Goal: Browse casually

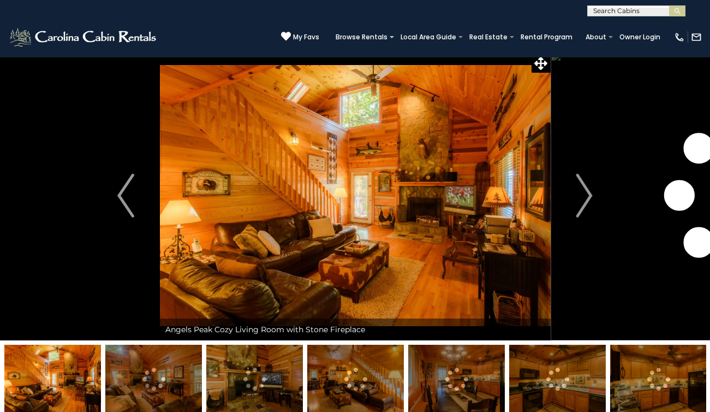
scroll to position [5, 0]
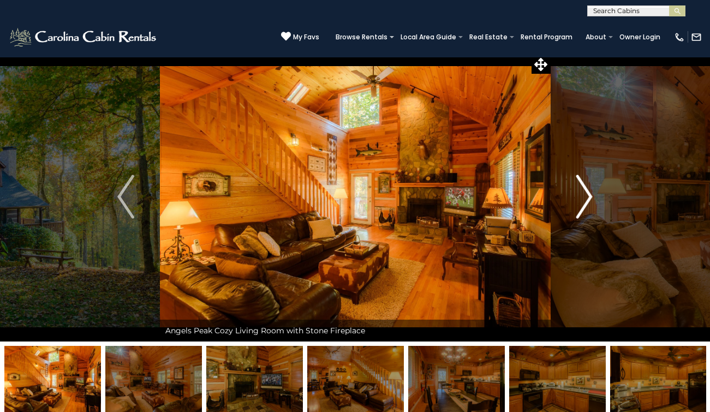
click at [598, 194] on button "Next" at bounding box center [584, 196] width 68 height 289
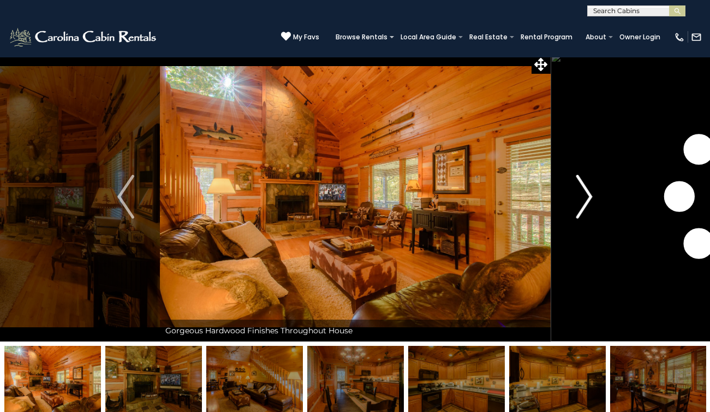
click at [592, 195] on img "Next" at bounding box center [584, 197] width 16 height 44
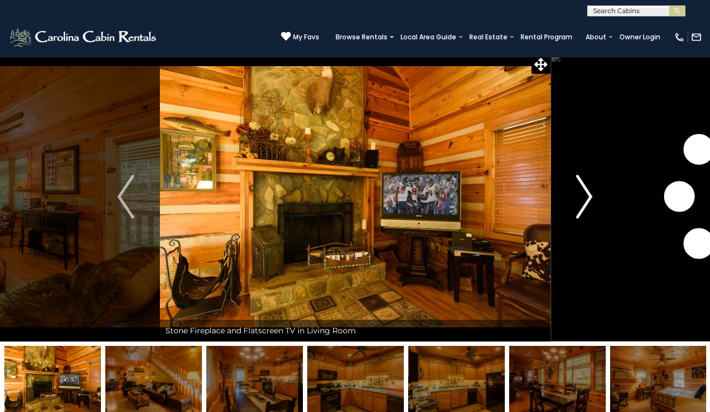
click at [592, 195] on img "Next" at bounding box center [584, 197] width 16 height 44
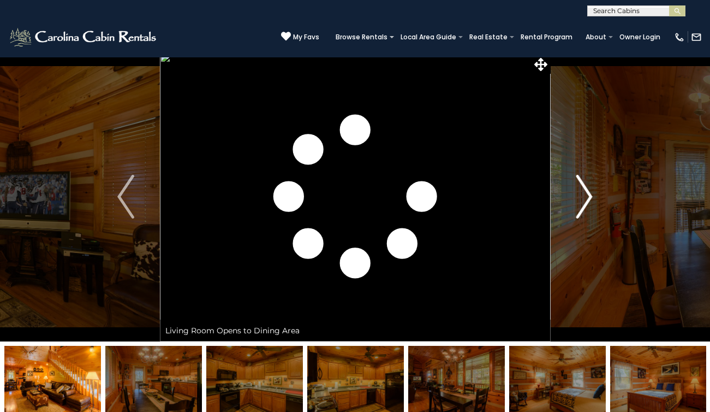
click at [587, 195] on img "Next" at bounding box center [584, 197] width 16 height 44
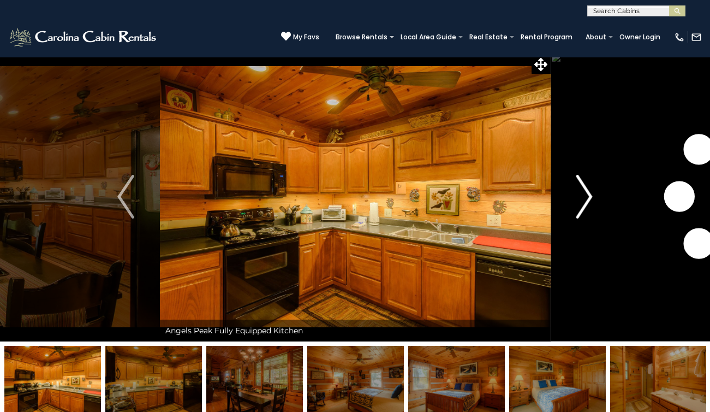
click at [587, 195] on img "Next" at bounding box center [584, 197] width 16 height 44
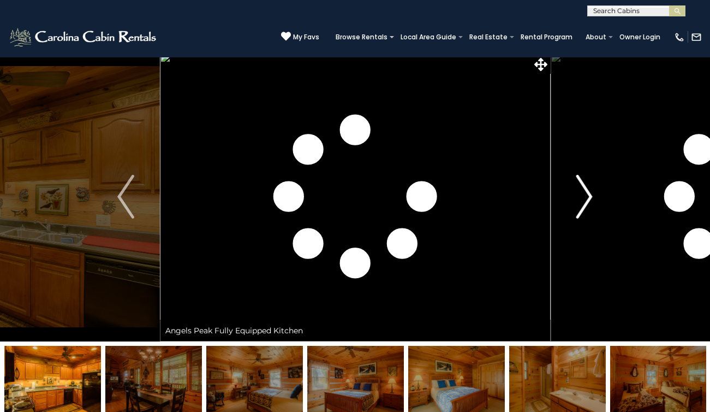
click at [587, 195] on img "Next" at bounding box center [584, 197] width 16 height 44
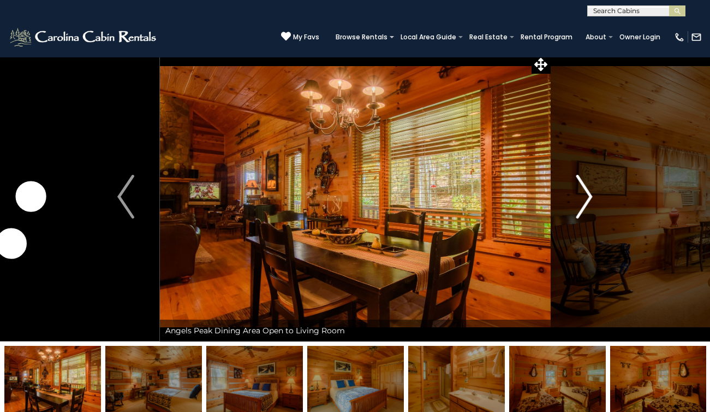
click at [587, 195] on img "Next" at bounding box center [584, 197] width 16 height 44
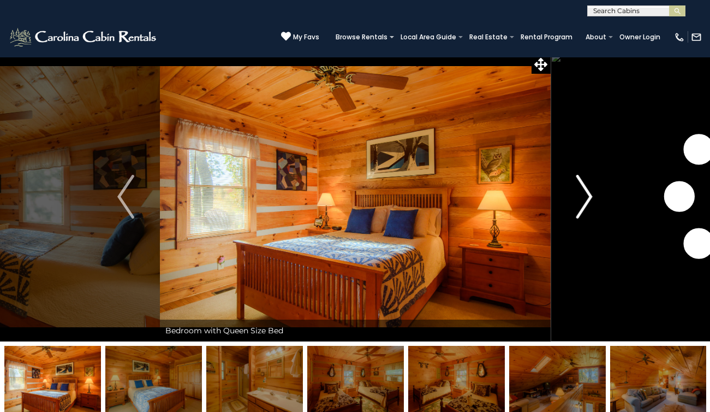
click at [587, 195] on img "Next" at bounding box center [584, 197] width 16 height 44
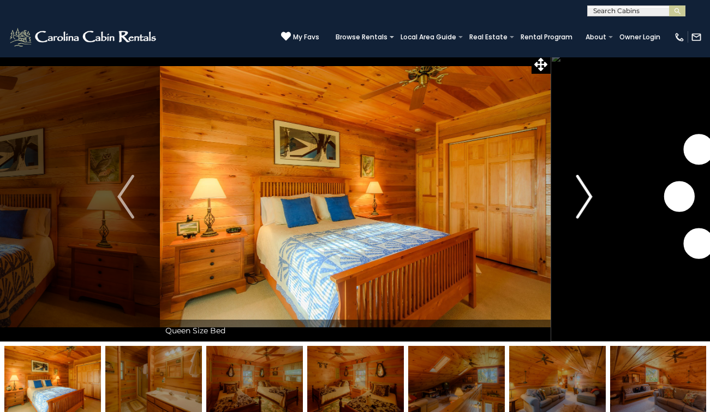
click at [587, 195] on img "Next" at bounding box center [584, 197] width 16 height 44
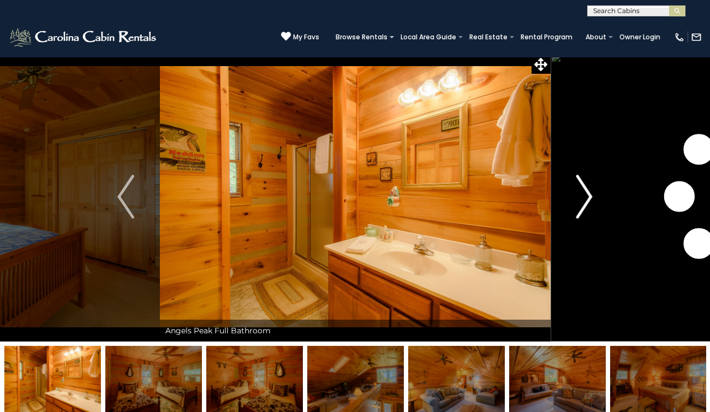
click at [587, 195] on img "Next" at bounding box center [584, 197] width 16 height 44
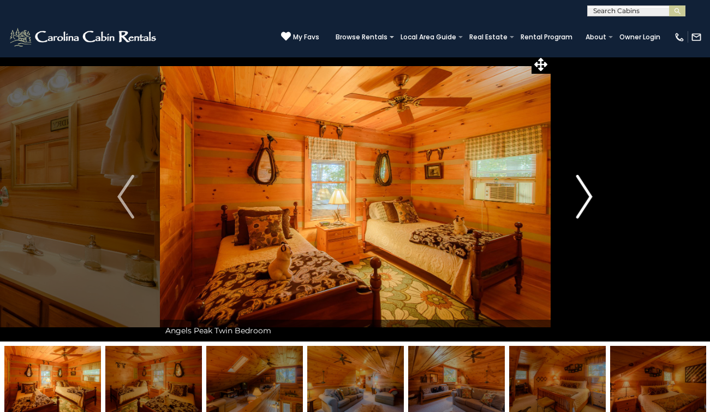
click at [587, 195] on img "Next" at bounding box center [584, 197] width 16 height 44
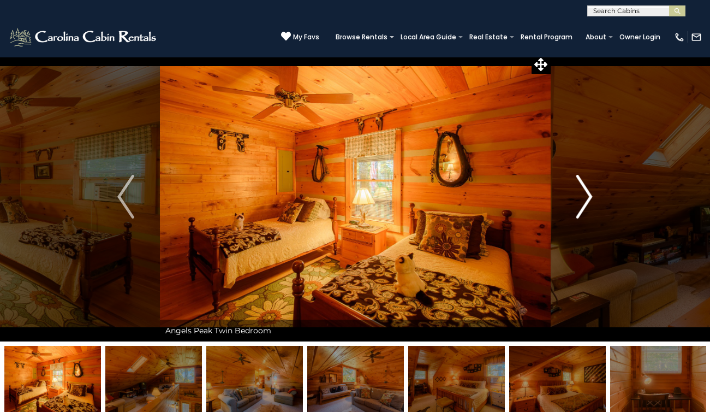
click at [587, 195] on img "Next" at bounding box center [584, 197] width 16 height 44
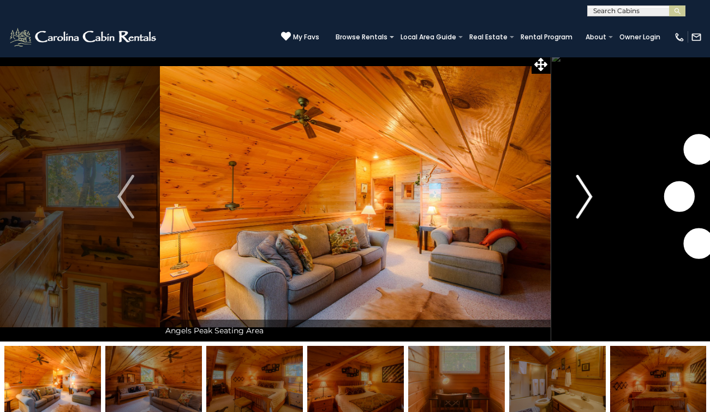
click at [587, 195] on img "Next" at bounding box center [584, 197] width 16 height 44
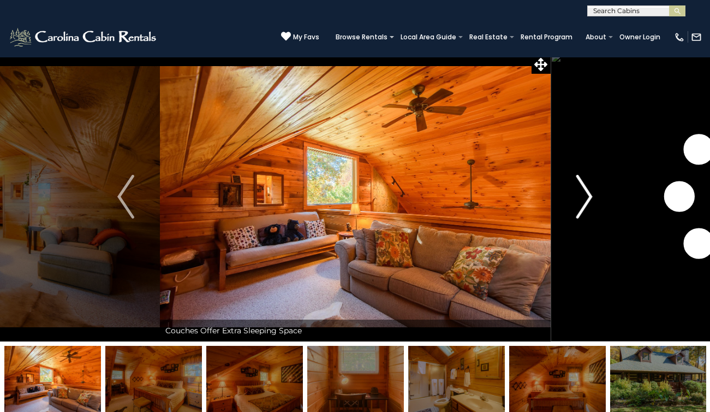
click at [587, 195] on img "Next" at bounding box center [584, 197] width 16 height 44
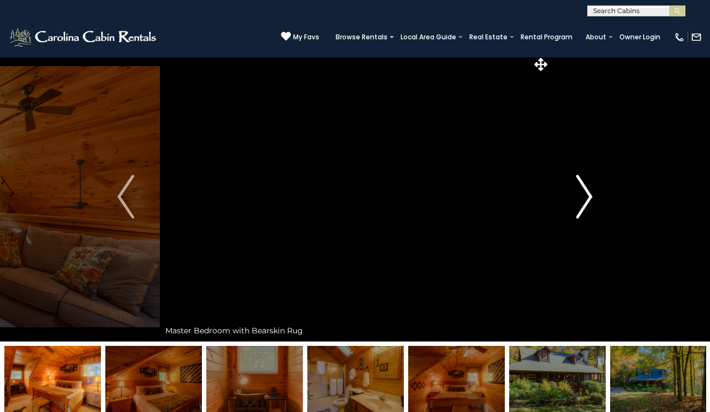
click at [587, 195] on img "Next" at bounding box center [584, 197] width 16 height 44
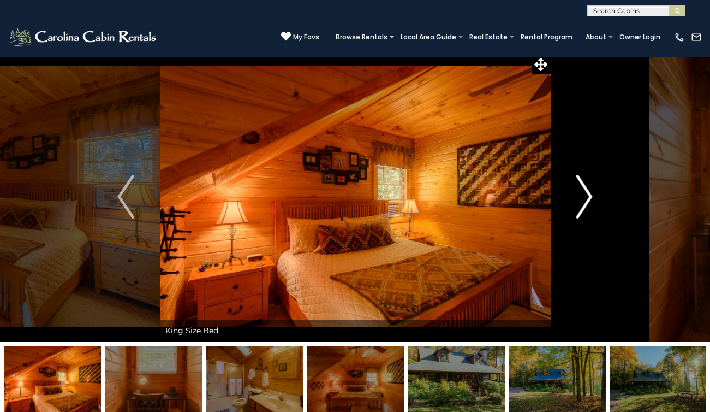
click at [587, 195] on img "Next" at bounding box center [584, 197] width 16 height 44
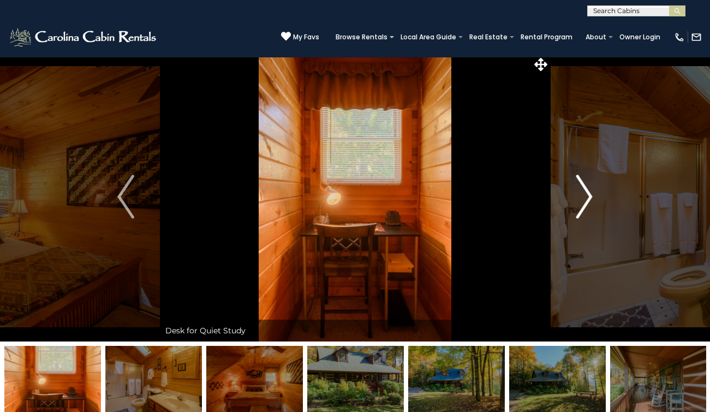
click at [587, 195] on img "Next" at bounding box center [584, 197] width 16 height 44
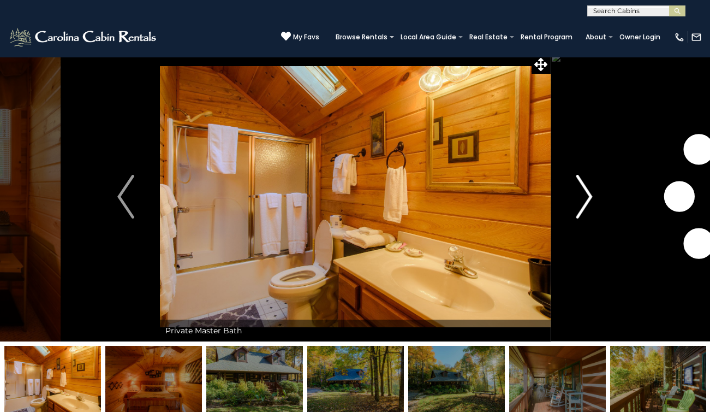
click at [587, 195] on img "Next" at bounding box center [584, 197] width 16 height 44
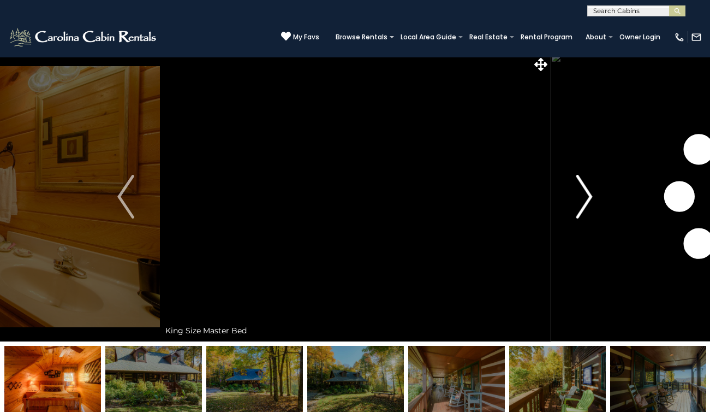
click at [587, 195] on img "Next" at bounding box center [584, 197] width 16 height 44
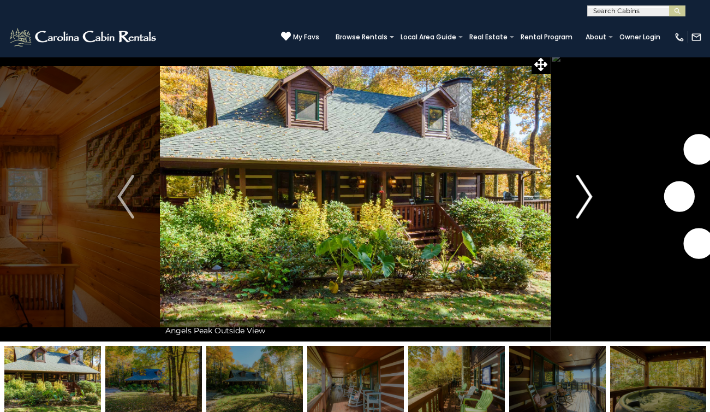
click at [587, 195] on img "Next" at bounding box center [584, 197] width 16 height 44
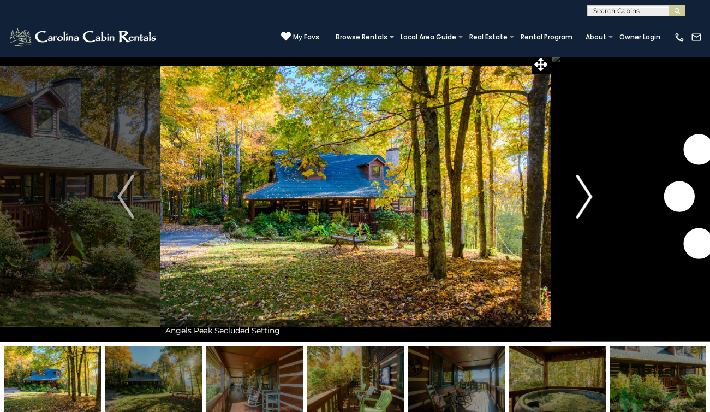
click at [587, 195] on img "Next" at bounding box center [584, 197] width 16 height 44
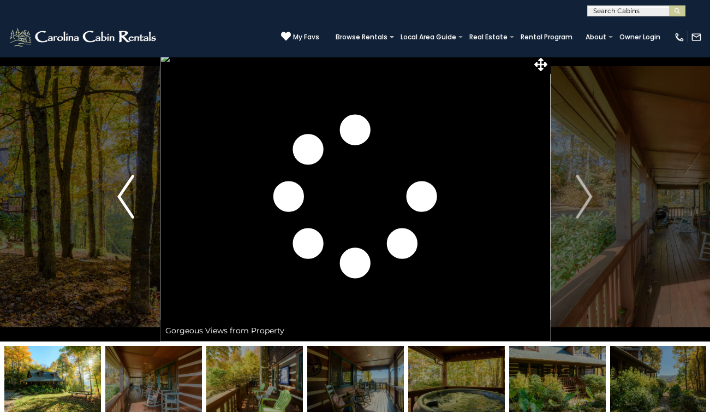
click at [127, 192] on img "Previous" at bounding box center [125, 197] width 16 height 44
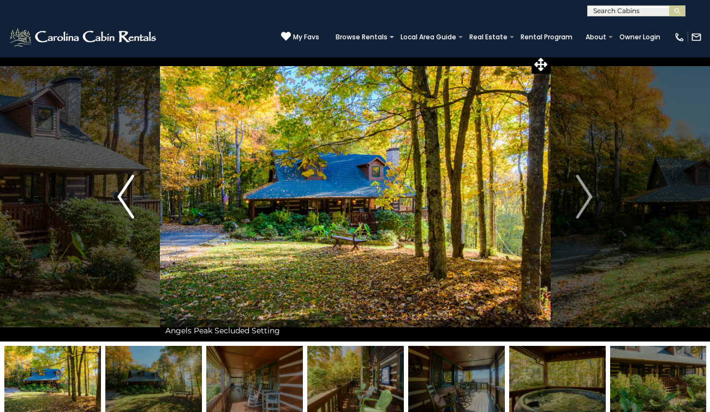
click at [127, 192] on img "Previous" at bounding box center [125, 197] width 16 height 44
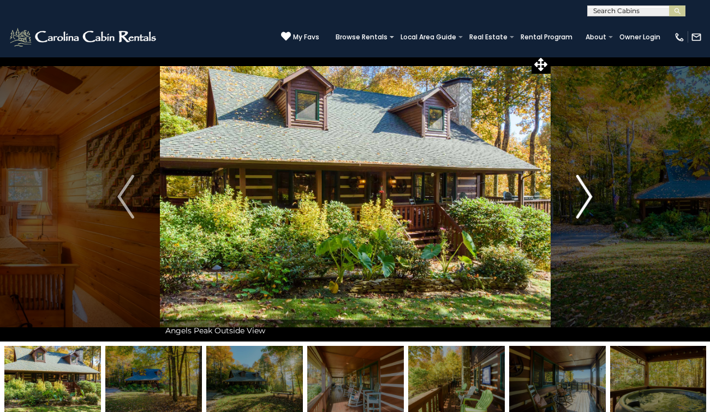
click at [589, 195] on img "Next" at bounding box center [584, 197] width 16 height 44
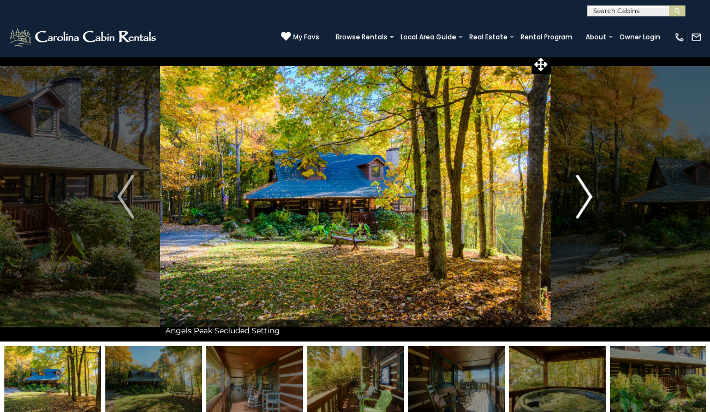
click at [589, 195] on img "Next" at bounding box center [584, 197] width 16 height 44
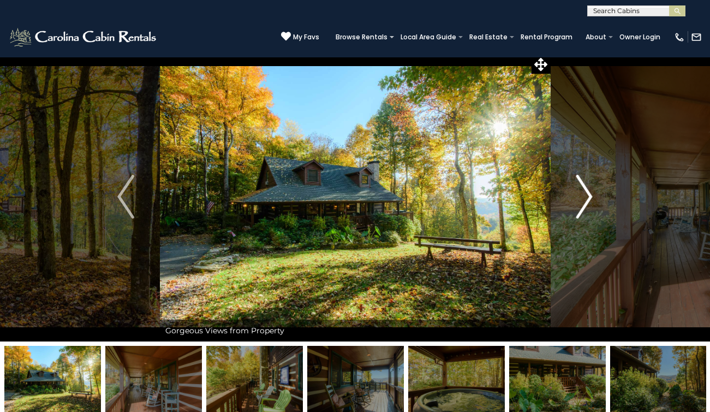
click at [589, 195] on img "Next" at bounding box center [584, 197] width 16 height 44
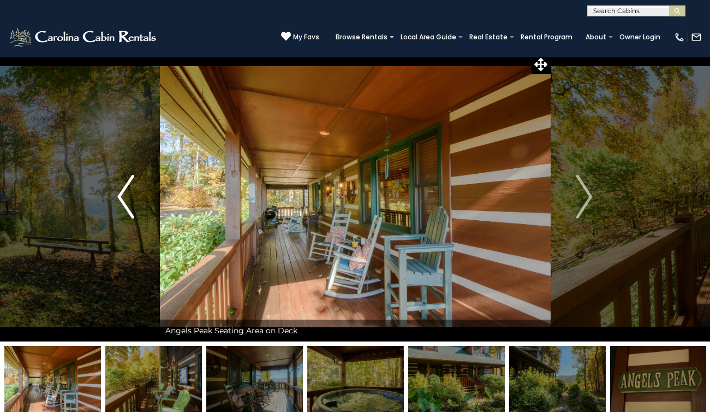
click at [114, 195] on button "Previous" at bounding box center [126, 196] width 68 height 289
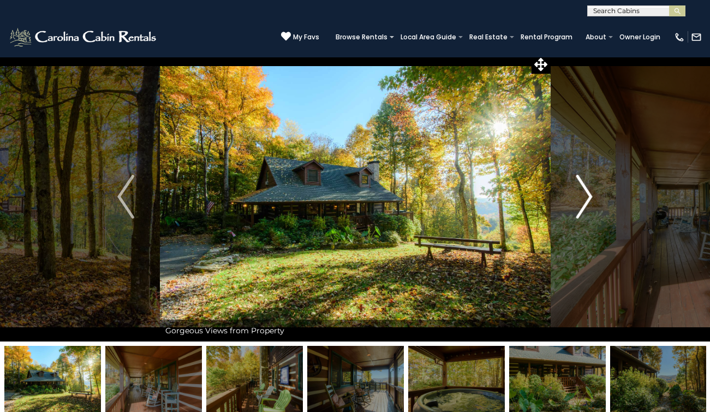
click at [586, 189] on img "Next" at bounding box center [584, 197] width 16 height 44
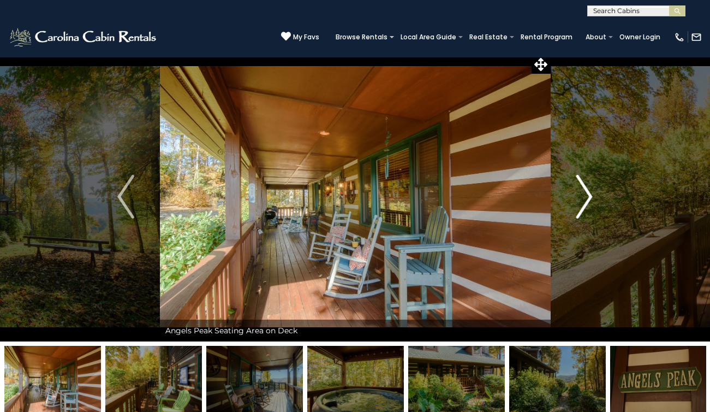
click at [589, 191] on img "Next" at bounding box center [584, 197] width 16 height 44
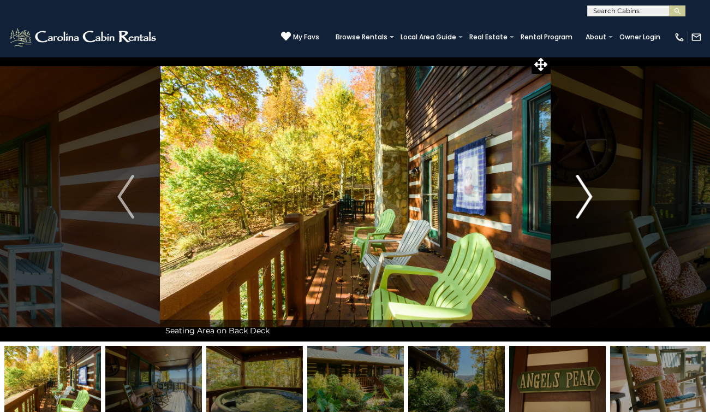
click at [589, 191] on img "Next" at bounding box center [584, 197] width 16 height 44
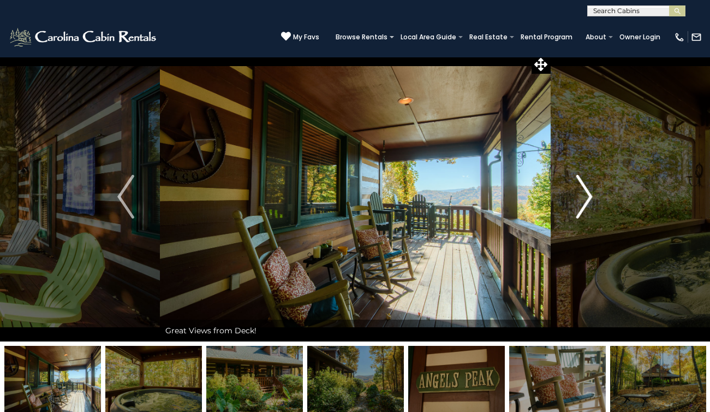
click at [589, 191] on img "Next" at bounding box center [584, 197] width 16 height 44
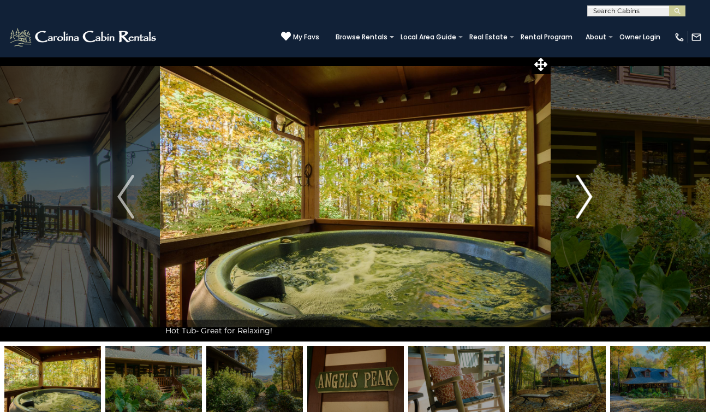
click at [589, 191] on img "Next" at bounding box center [584, 197] width 16 height 44
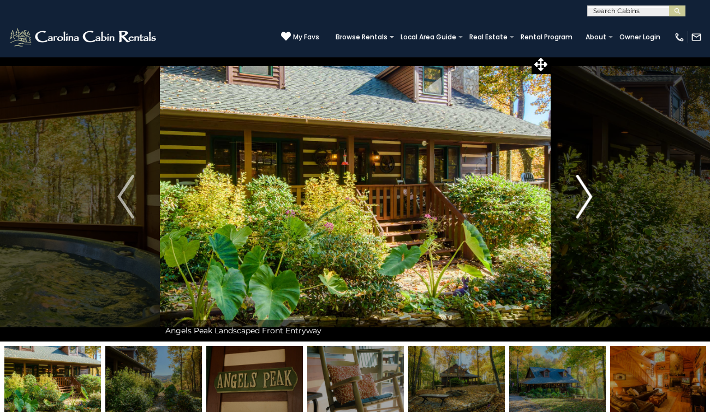
click at [589, 191] on img "Next" at bounding box center [584, 197] width 16 height 44
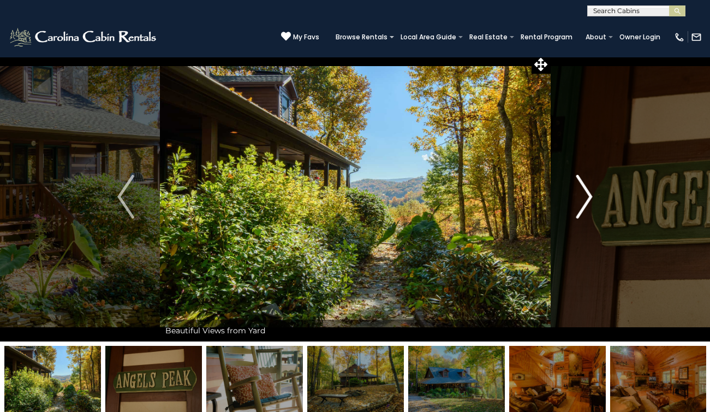
click at [589, 191] on img "Next" at bounding box center [584, 197] width 16 height 44
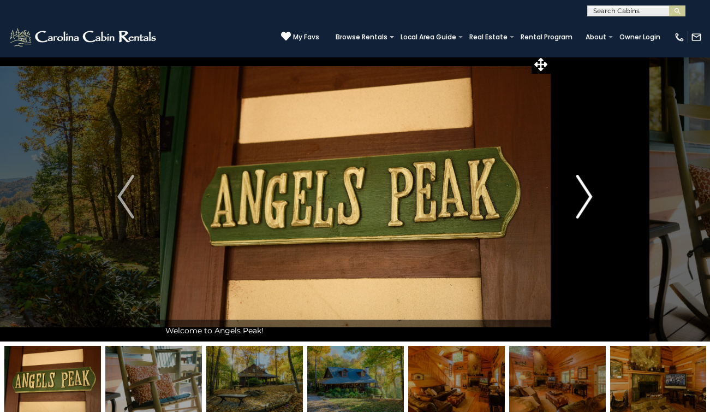
click at [589, 191] on img "Next" at bounding box center [584, 197] width 16 height 44
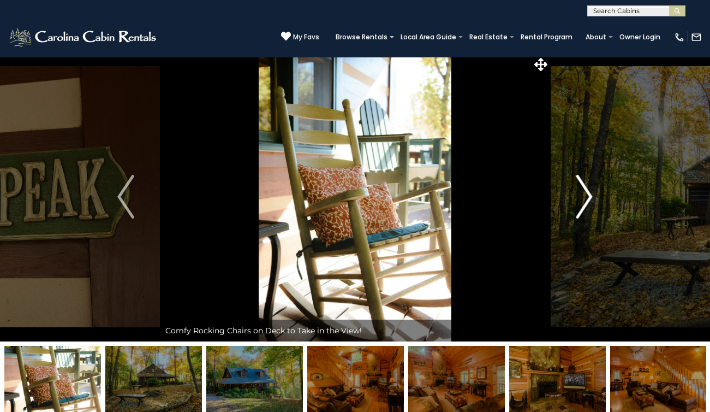
click at [589, 191] on img "Next" at bounding box center [584, 197] width 16 height 44
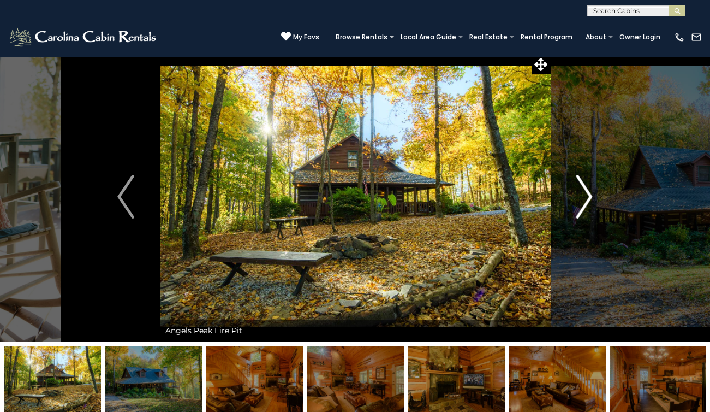
click at [589, 191] on img "Next" at bounding box center [584, 197] width 16 height 44
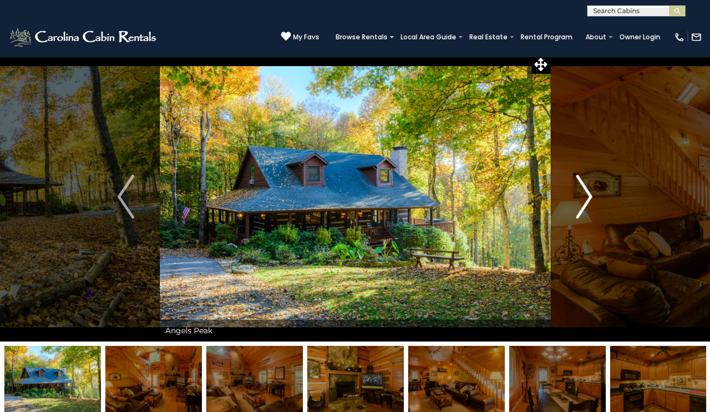
click at [589, 191] on img "Next" at bounding box center [584, 197] width 16 height 44
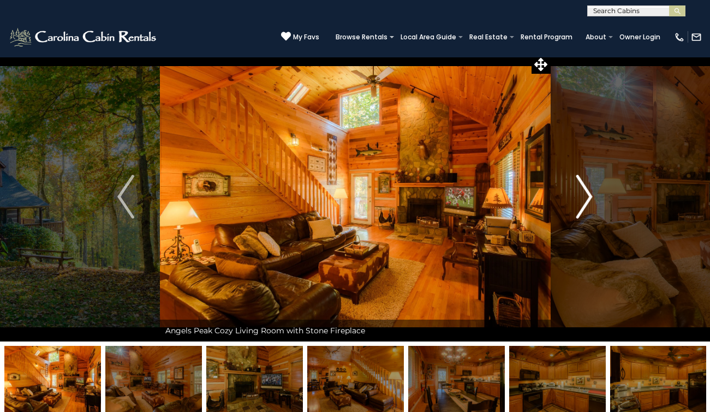
click at [589, 191] on img "Next" at bounding box center [584, 197] width 16 height 44
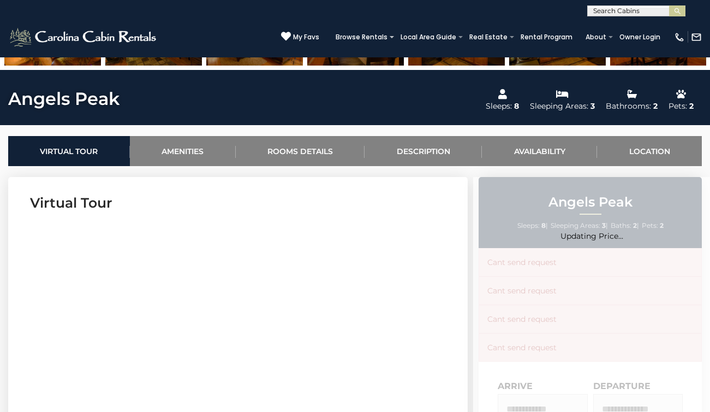
scroll to position [359, 0]
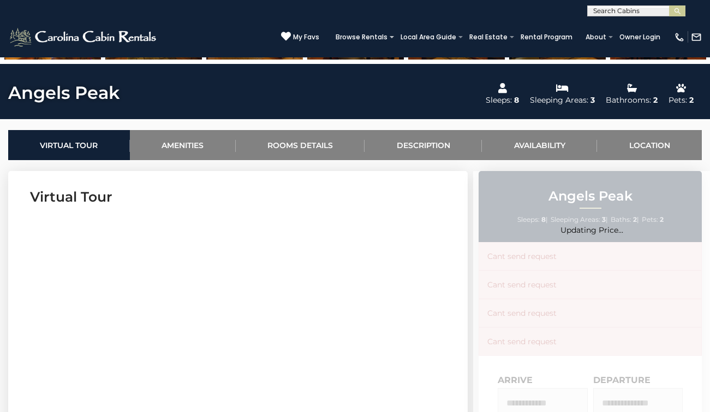
click at [360, 185] on section "Virtual Tour" at bounding box center [238, 337] width 460 height 333
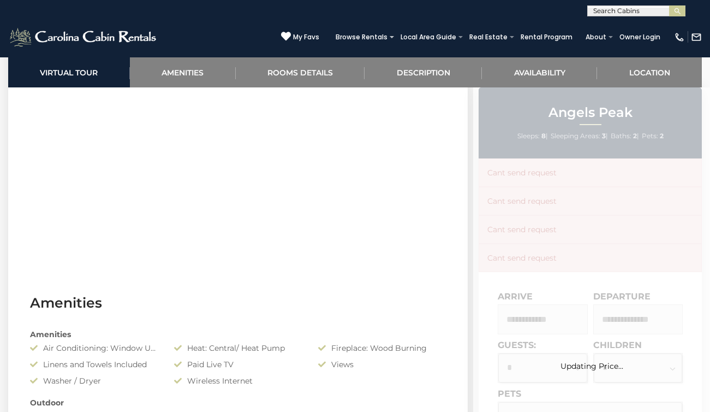
scroll to position [586, 0]
